Goal: Task Accomplishment & Management: Manage account settings

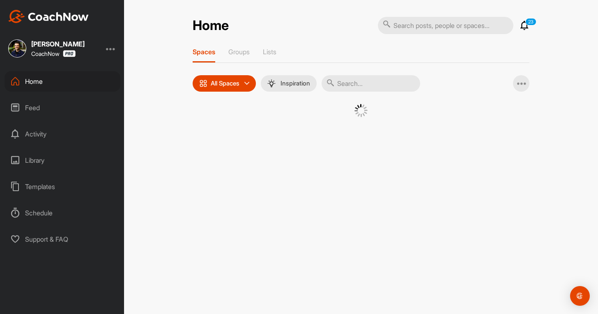
click at [355, 89] on input "text" at bounding box center [370, 83] width 98 height 16
paste input "[PERSON_NAME]"
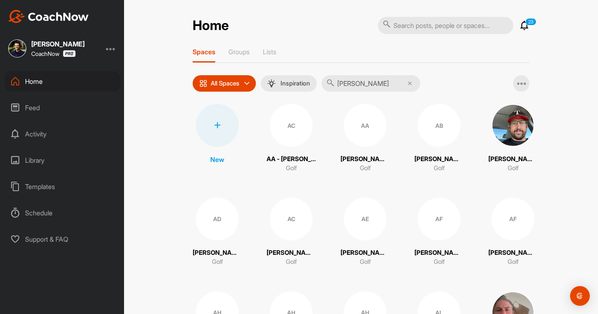
type input "[PERSON_NAME]"
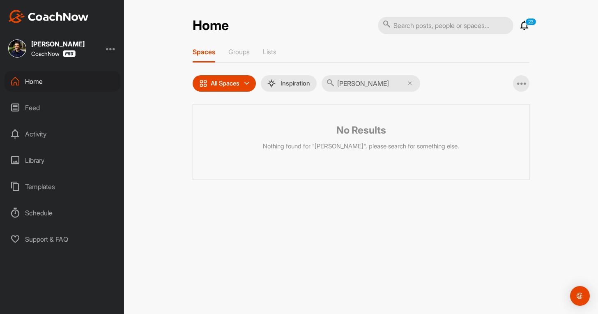
click at [415, 29] on input "text" at bounding box center [445, 25] width 135 height 17
paste input "[PERSON_NAME]"
type input "[PERSON_NAME]"
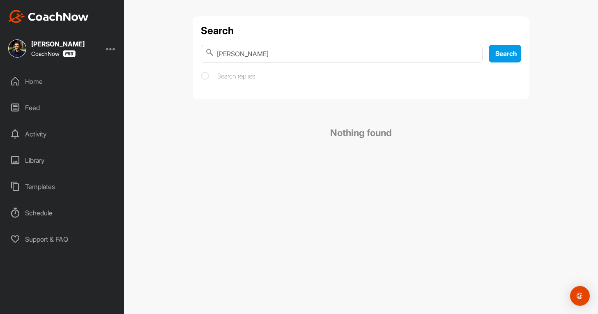
drag, startPoint x: 313, startPoint y: 56, endPoint x: 247, endPoint y: 54, distance: 65.3
click at [247, 54] on input "[PERSON_NAME]" at bounding box center [342, 54] width 282 height 18
type input "[PERSON_NAME]"
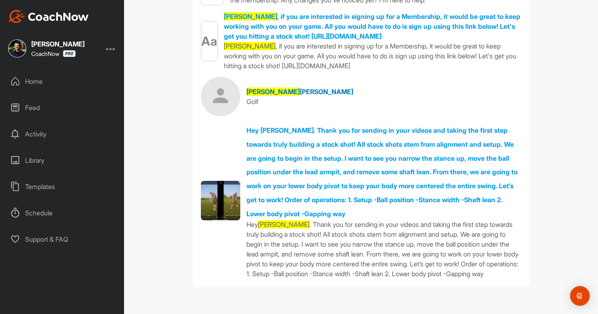
scroll to position [135, 0]
click at [37, 82] on div "Home" at bounding box center [63, 81] width 116 height 21
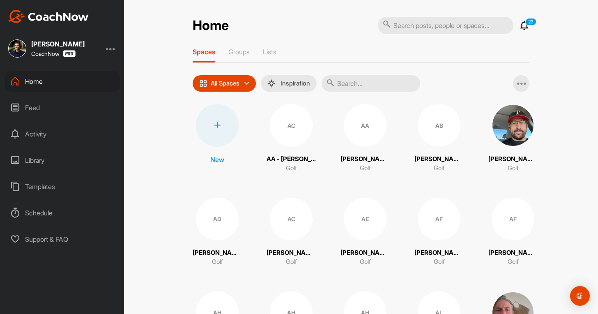
click at [359, 89] on input "text" at bounding box center [370, 83] width 98 height 16
paste input "[PERSON_NAME]"
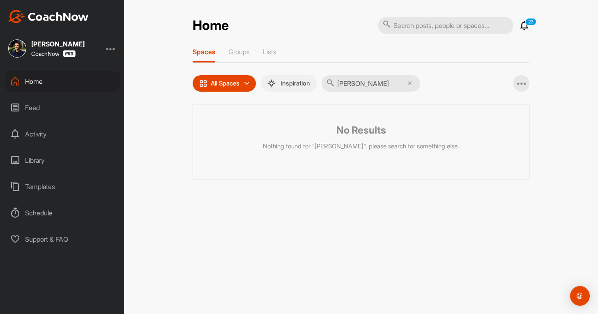
drag, startPoint x: 371, startPoint y: 84, endPoint x: 320, endPoint y: 87, distance: 51.8
click at [320, 87] on div "All Spaces All spaces SMART LISTS Unanswered by me 15 days inactive 15 days act…" at bounding box center [305, 83] width 227 height 16
click at [362, 84] on input "[PERSON_NAME]" at bounding box center [370, 83] width 98 height 16
type input "[PERSON_NAME]"
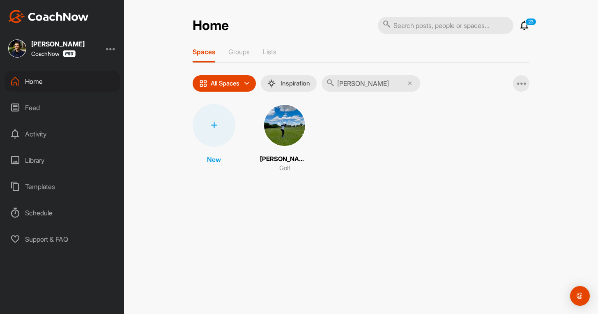
click at [284, 137] on img at bounding box center [284, 125] width 43 height 43
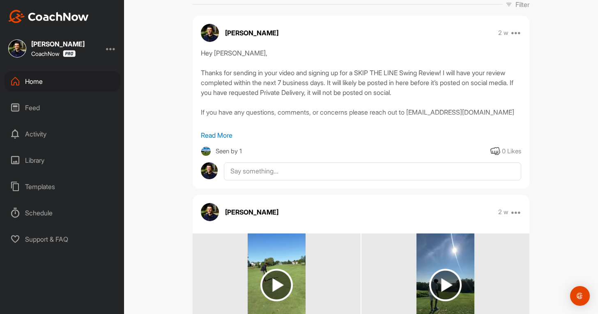
scroll to position [123, 0]
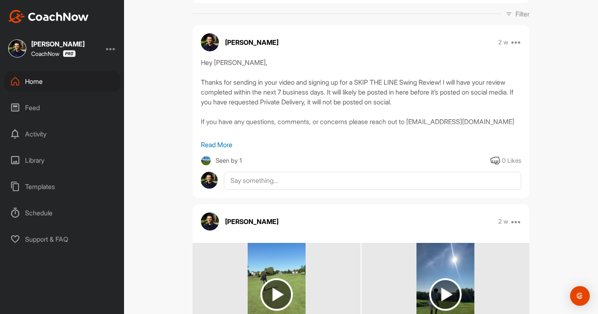
click at [221, 147] on p "Read More" at bounding box center [361, 145] width 320 height 10
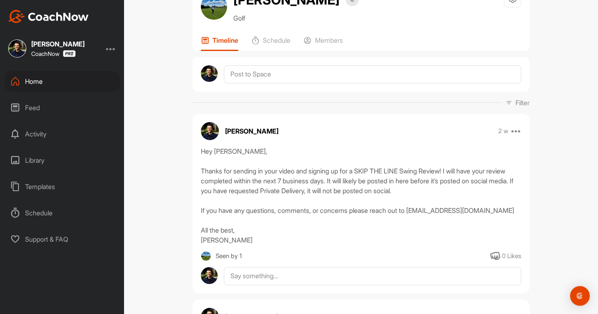
scroll to position [0, 0]
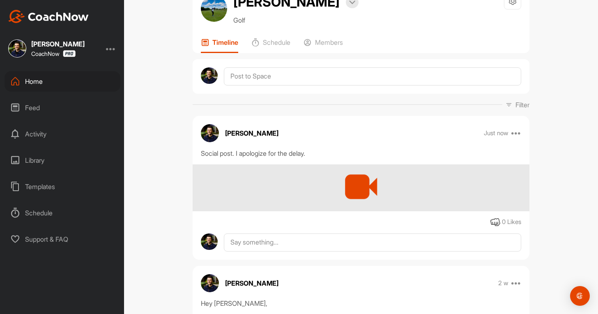
scroll to position [82, 0]
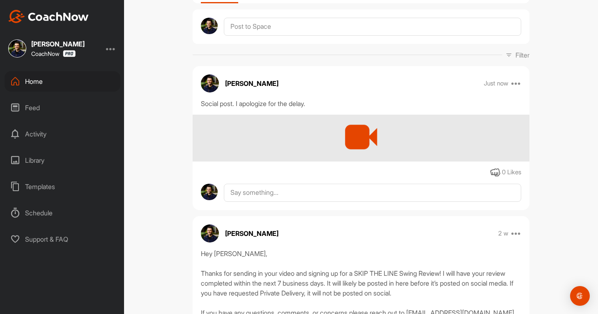
click at [447, 145] on div at bounding box center [360, 137] width 337 height 47
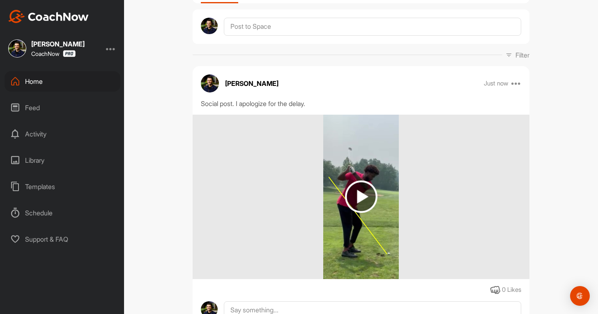
click at [437, 156] on div at bounding box center [360, 196] width 337 height 164
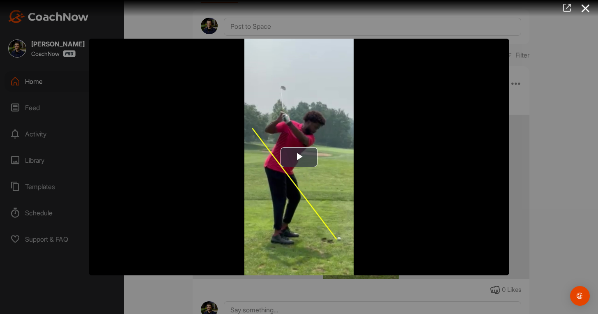
click at [570, 10] on icon at bounding box center [566, 7] width 9 height 9
click at [57, 272] on div at bounding box center [299, 157] width 598 height 314
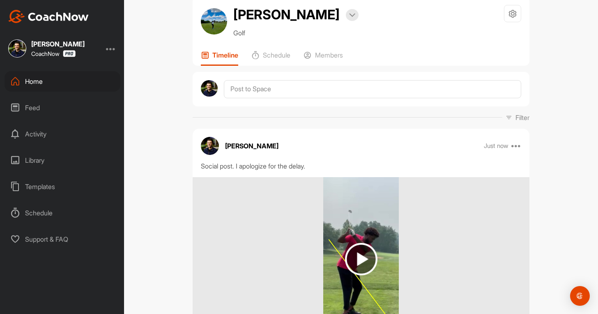
scroll to position [0, 0]
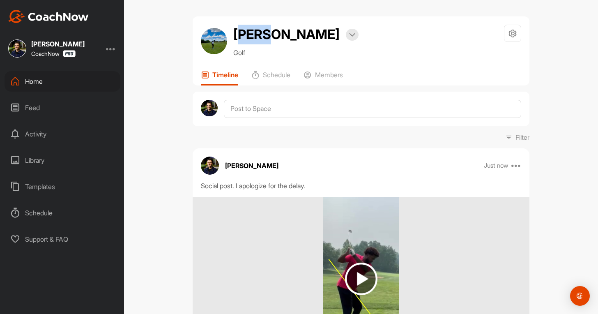
drag, startPoint x: 234, startPoint y: 32, endPoint x: 266, endPoint y: 37, distance: 32.3
click at [267, 36] on h2 "[PERSON_NAME]" at bounding box center [286, 35] width 106 height 20
drag, startPoint x: 286, startPoint y: 36, endPoint x: 222, endPoint y: 38, distance: 63.6
click at [222, 38] on div "[PERSON_NAME] Bookings Golf" at bounding box center [280, 41] width 158 height 33
copy div "[PERSON_NAME]"
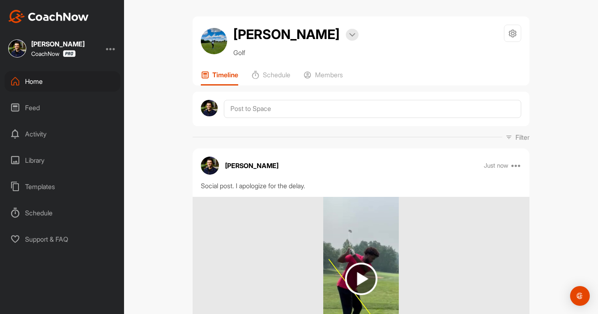
click at [55, 81] on div "Home" at bounding box center [63, 81] width 116 height 21
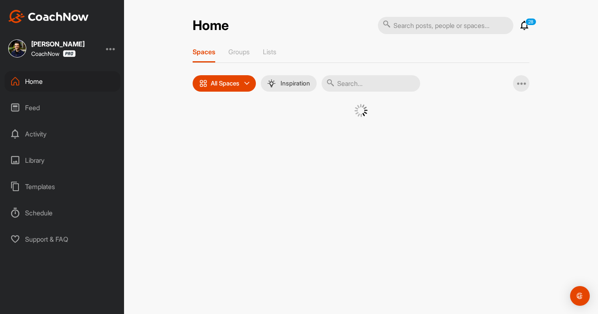
click at [399, 24] on input "text" at bounding box center [445, 25] width 135 height 17
paste input "[PERSON_NAME]"
type input "[PERSON_NAME]"
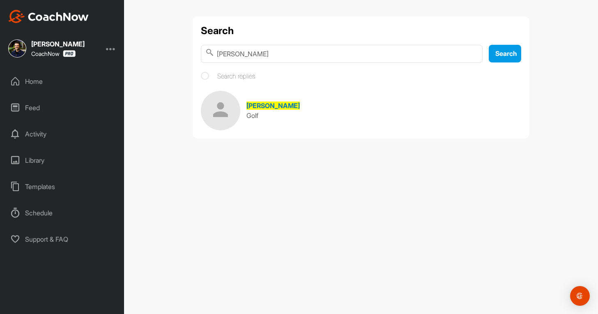
click at [254, 109] on span "[PERSON_NAME]" at bounding box center [272, 105] width 53 height 8
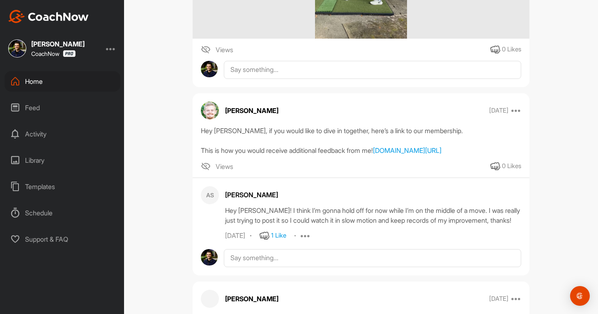
scroll to position [1395, 0]
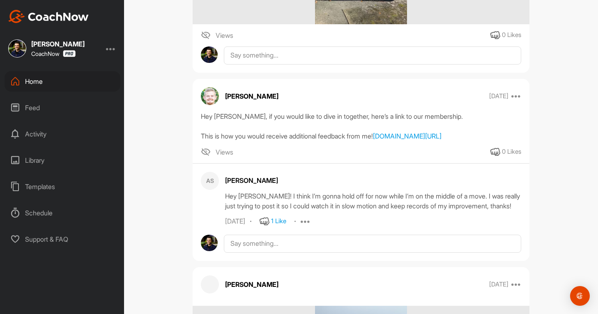
click at [66, 83] on div "Home" at bounding box center [63, 81] width 116 height 21
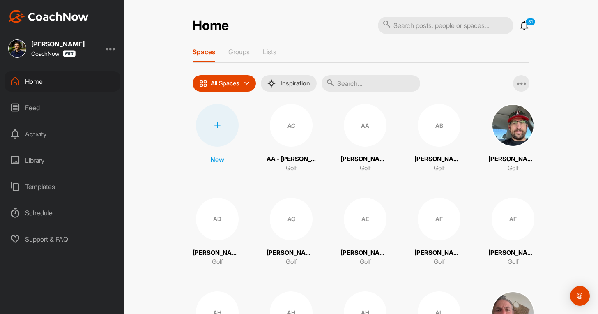
click at [350, 85] on input "text" at bounding box center [370, 83] width 98 height 16
paste input "[PERSON_NAME]"
type input "[PERSON_NAME]"
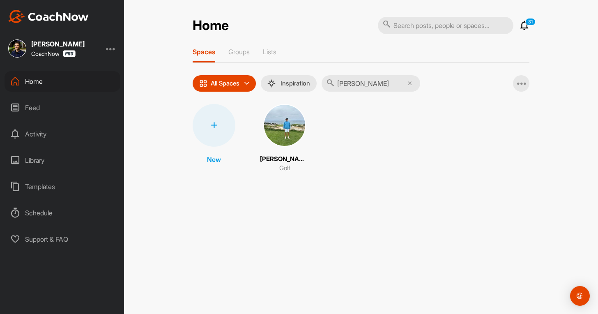
click at [278, 137] on img at bounding box center [284, 125] width 43 height 43
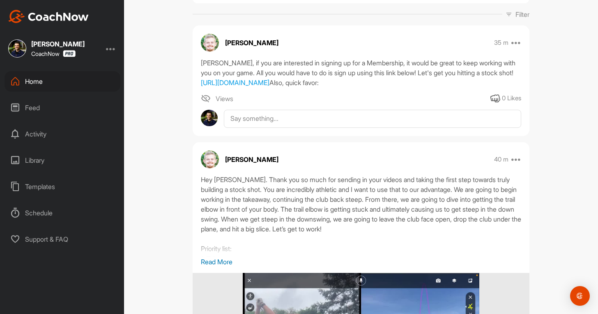
scroll to position [123, 0]
click at [55, 84] on div "Home" at bounding box center [63, 81] width 116 height 21
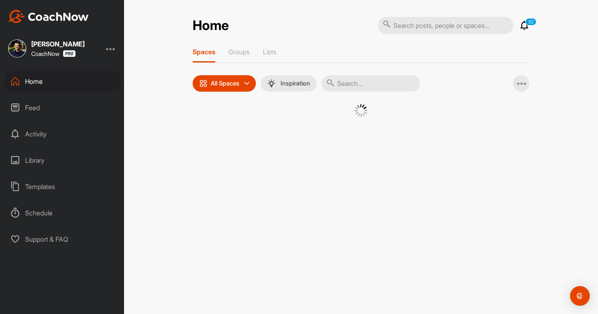
click at [353, 80] on input "text" at bounding box center [370, 83] width 98 height 16
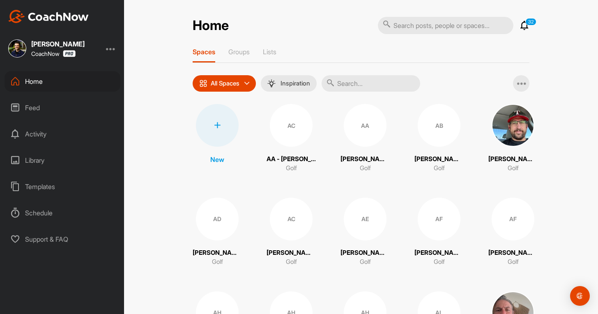
paste input "[PERSON_NAME]"
type input "[PERSON_NAME]"
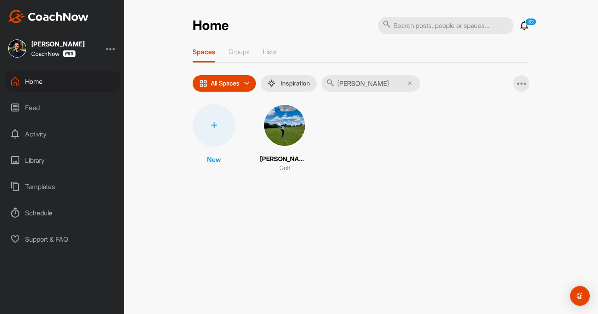
click at [278, 140] on img at bounding box center [284, 125] width 43 height 43
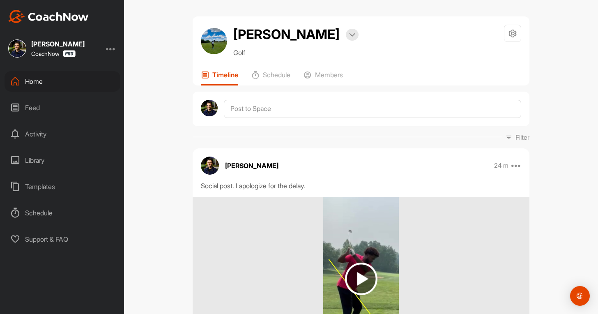
click at [68, 85] on div "Home" at bounding box center [63, 81] width 116 height 21
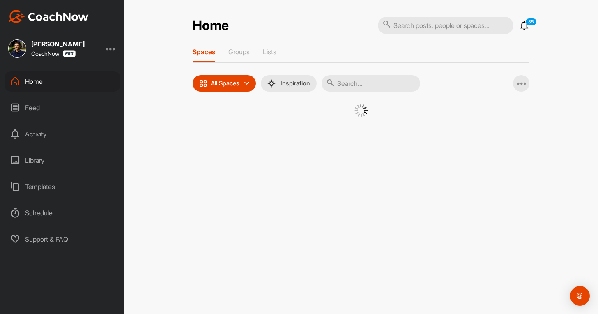
click at [363, 84] on input "text" at bounding box center [370, 83] width 98 height 16
paste input "[PERSON_NAME]"
drag, startPoint x: 354, startPoint y: 82, endPoint x: 442, endPoint y: 91, distance: 88.2
click at [442, 91] on div "All Spaces All spaces SMART LISTS Unanswered by me 15 days inactive 15 days act…" at bounding box center [360, 83] width 337 height 16
type input "[PERSON_NAME]"
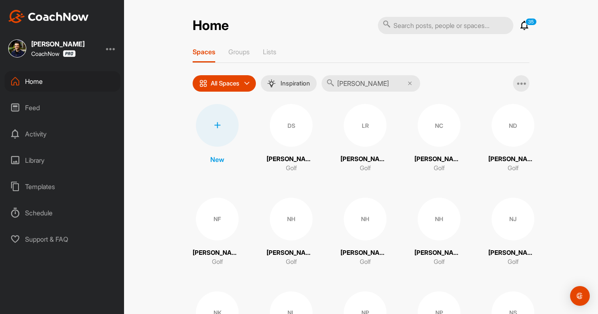
click at [108, 46] on div "[PERSON_NAME] CoachNow" at bounding box center [62, 48] width 124 height 18
click at [112, 50] on div at bounding box center [111, 49] width 10 height 10
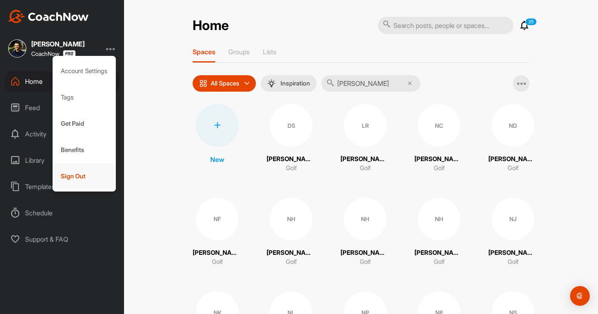
click at [85, 172] on div "Sign Out" at bounding box center [85, 176] width 64 height 26
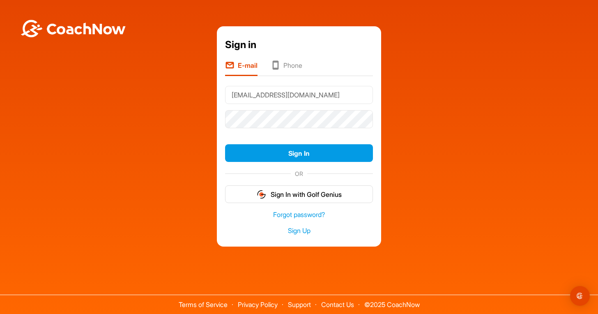
click at [299, 101] on input "[EMAIL_ADDRESS][DOMAIN_NAME]" at bounding box center [299, 95] width 148 height 18
type input "[EMAIL_ADDRESS][DOMAIN_NAME]"
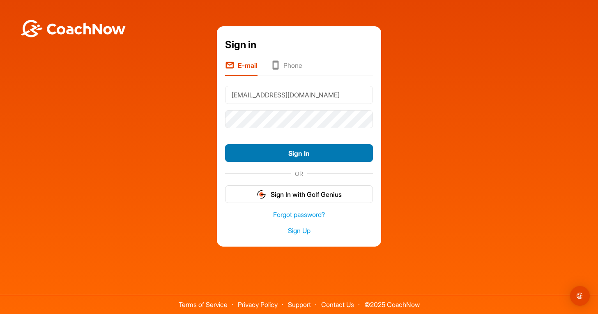
click at [303, 151] on button "Sign In" at bounding box center [299, 153] width 148 height 18
